Goal: Task Accomplishment & Management: Manage account settings

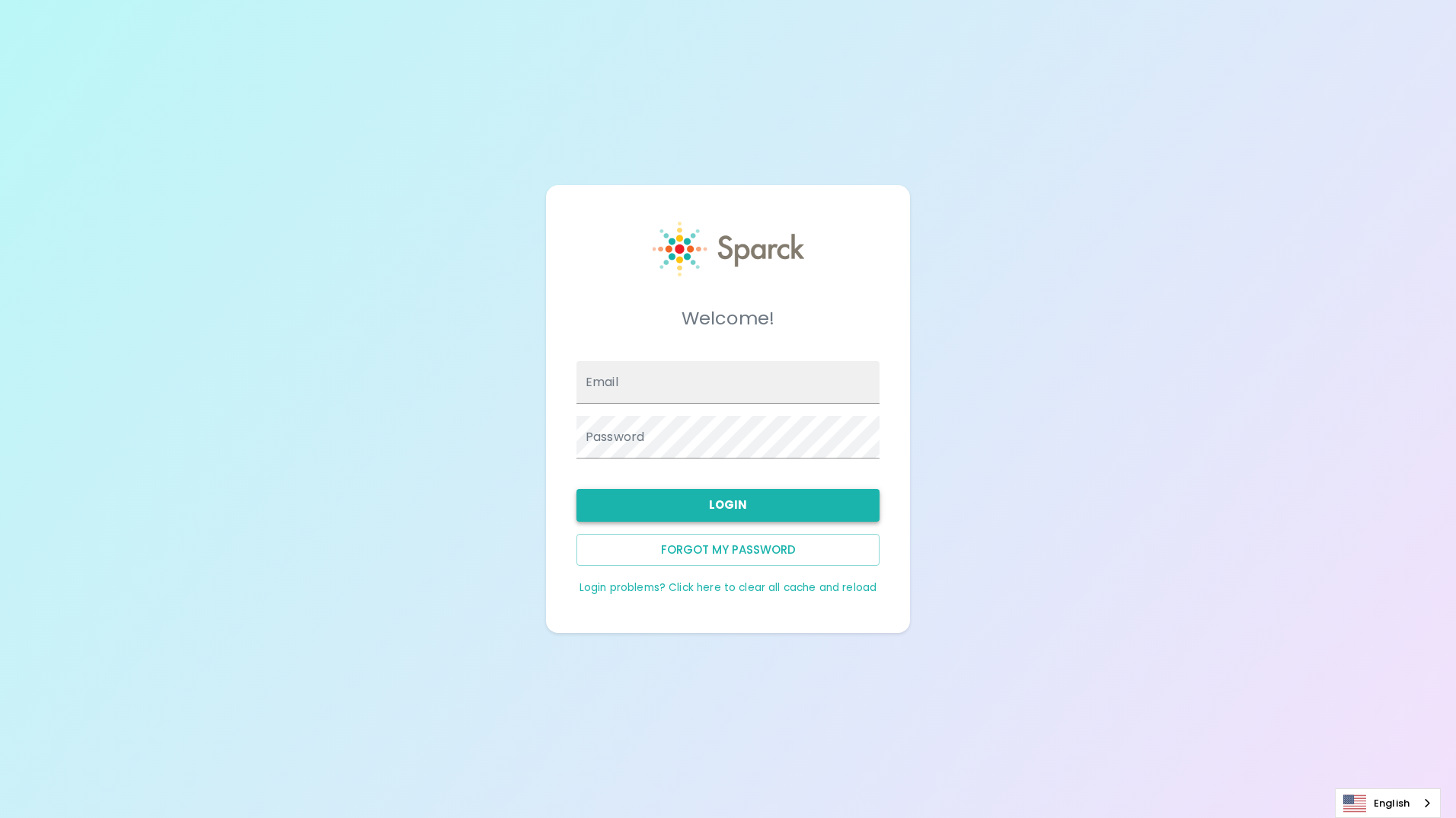
type input "[EMAIL_ADDRESS][DOMAIN_NAME]"
click at [717, 507] on button "Login" at bounding box center [728, 505] width 304 height 32
